Goal: Information Seeking & Learning: Learn about a topic

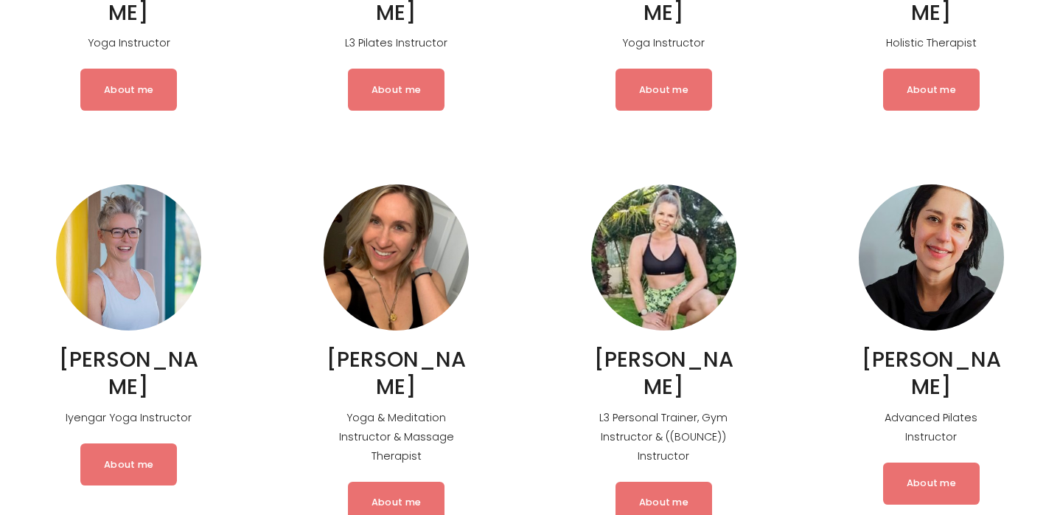
scroll to position [902, 0]
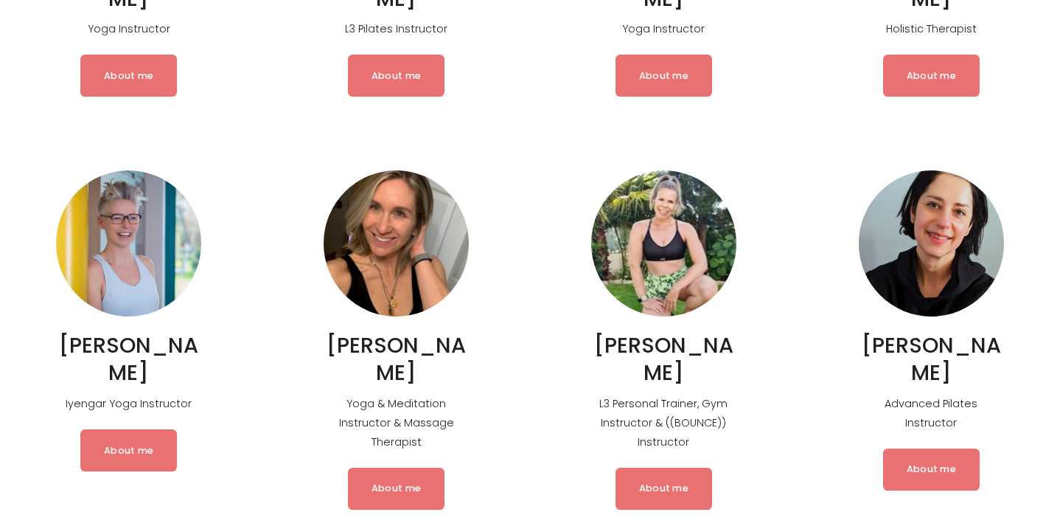
click at [132, 429] on link "About me" at bounding box center [128, 449] width 97 height 41
